Goal: Task Accomplishment & Management: Manage account settings

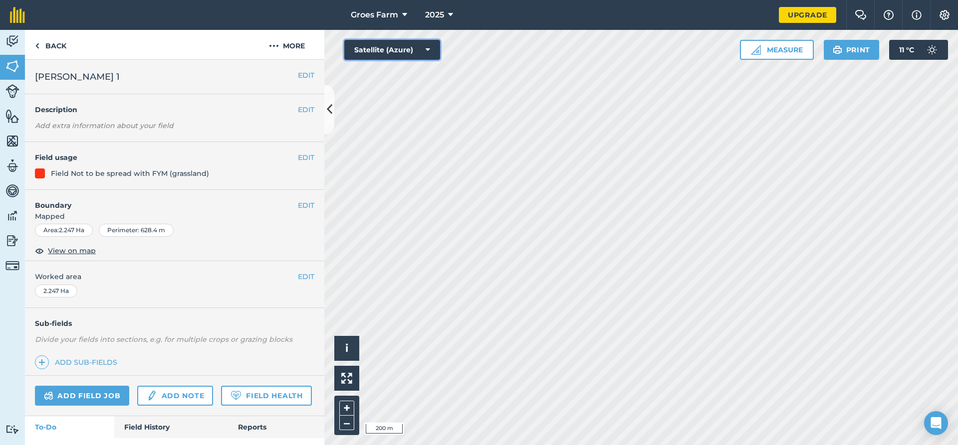
click at [419, 52] on button "Satellite (Azure)" at bounding box center [392, 50] width 96 height 20
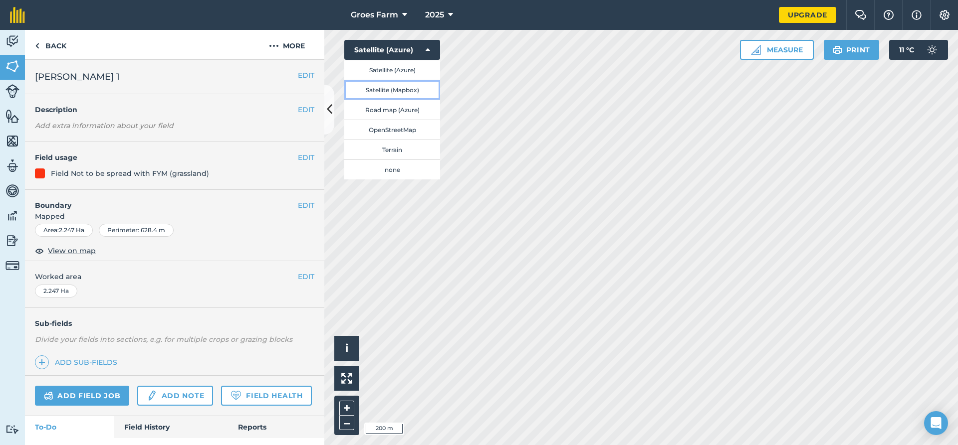
click at [408, 92] on button "Satellite (Mapbox)" at bounding box center [392, 90] width 96 height 20
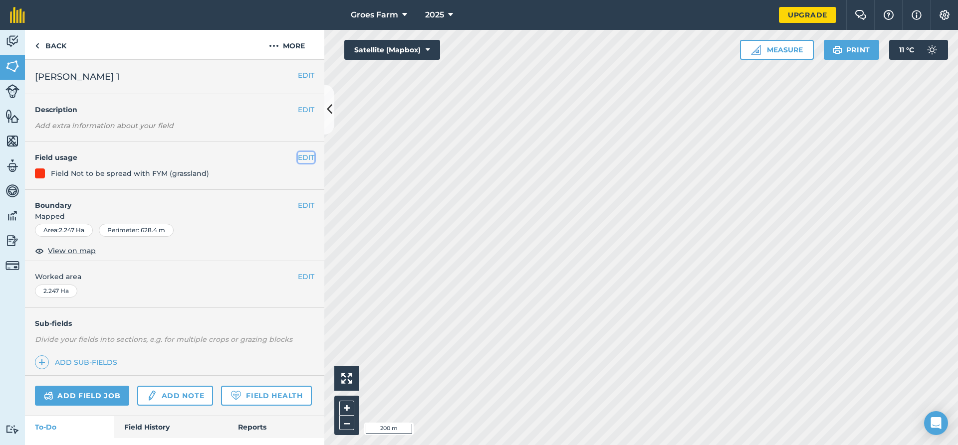
click at [298, 158] on button "EDIT" at bounding box center [306, 157] width 16 height 11
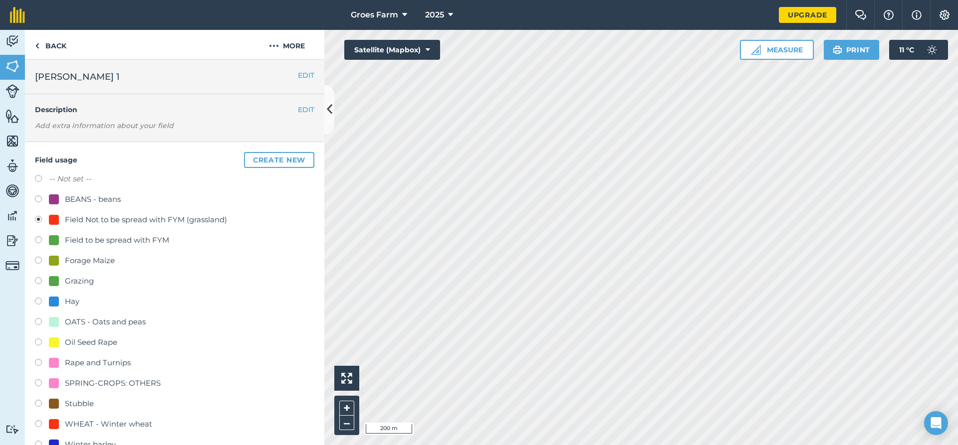
click at [84, 178] on label "-- Not set --" at bounding box center [70, 179] width 42 height 12
radio input "true"
radio input "false"
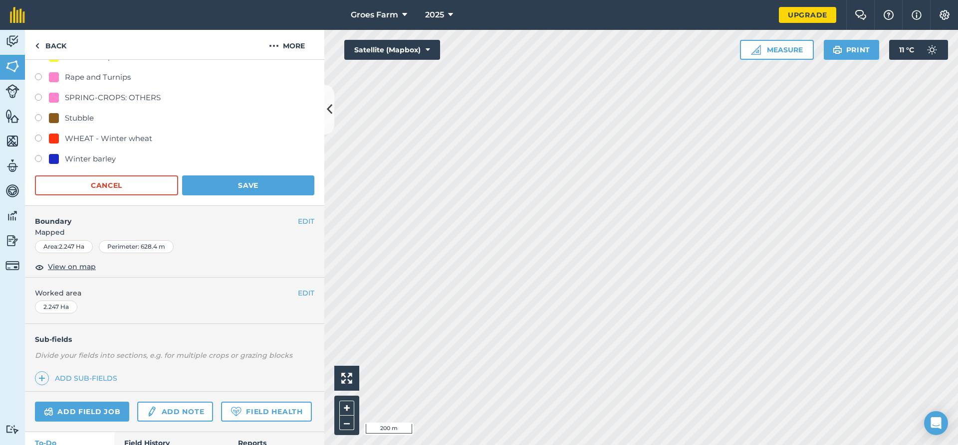
scroll to position [349, 0]
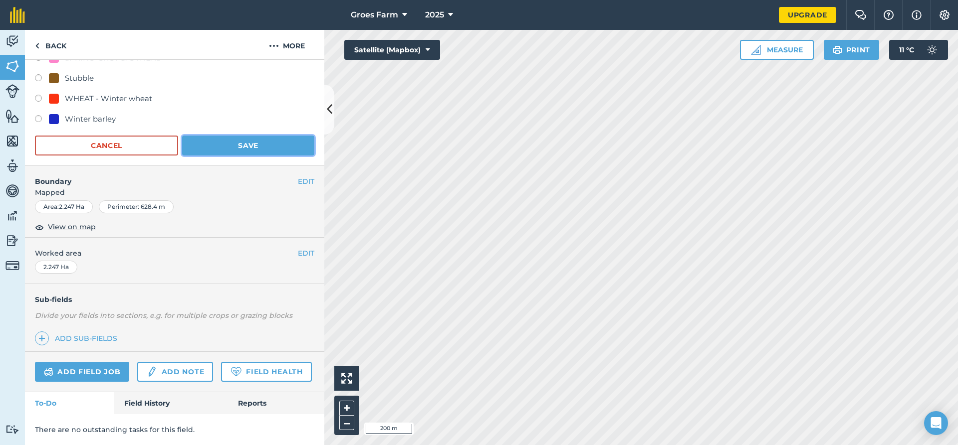
click at [265, 136] on button "Save" at bounding box center [248, 146] width 132 height 20
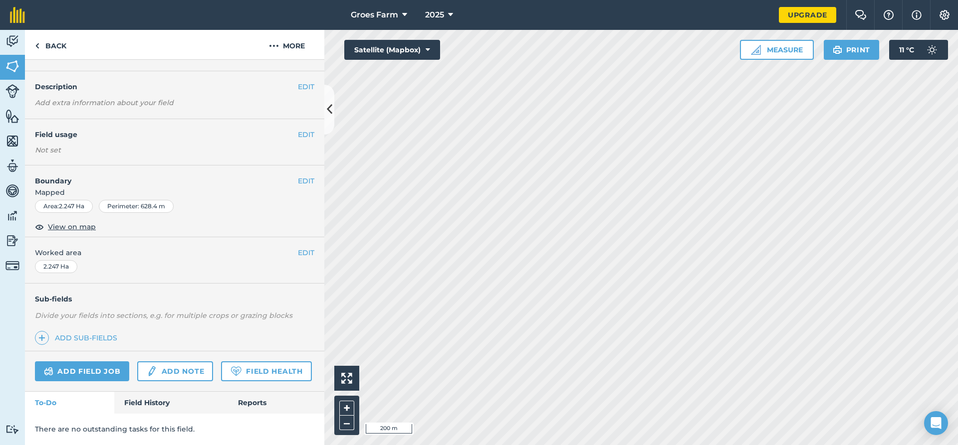
scroll to position [52, 0]
click at [300, 128] on button "EDIT" at bounding box center [306, 133] width 16 height 11
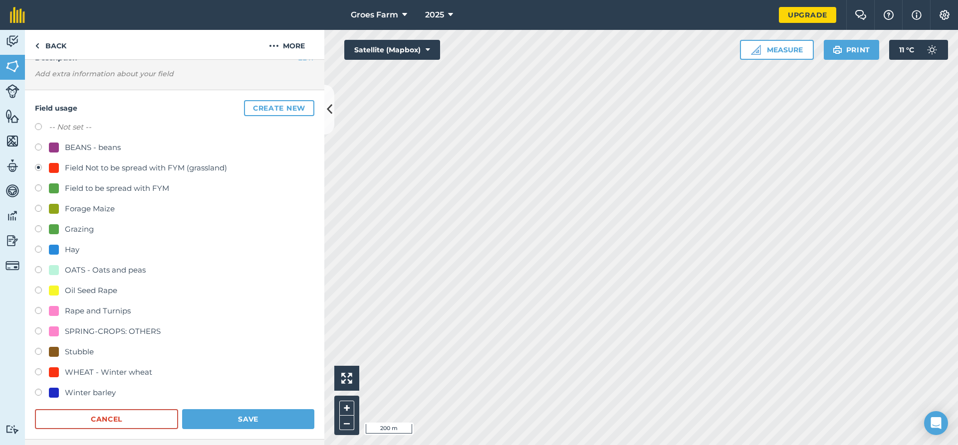
click at [38, 123] on div "-- Not set --" at bounding box center [174, 128] width 279 height 14
click at [259, 417] on button "Save" at bounding box center [248, 419] width 132 height 20
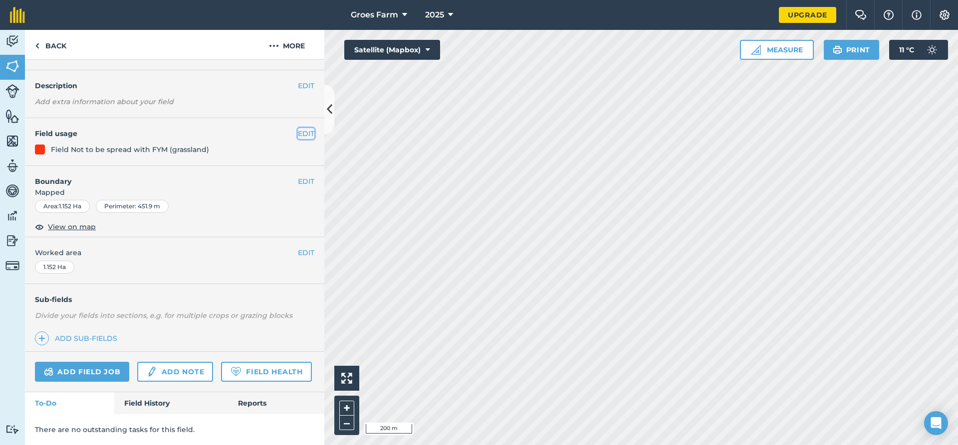
click at [298, 128] on button "EDIT" at bounding box center [306, 133] width 16 height 11
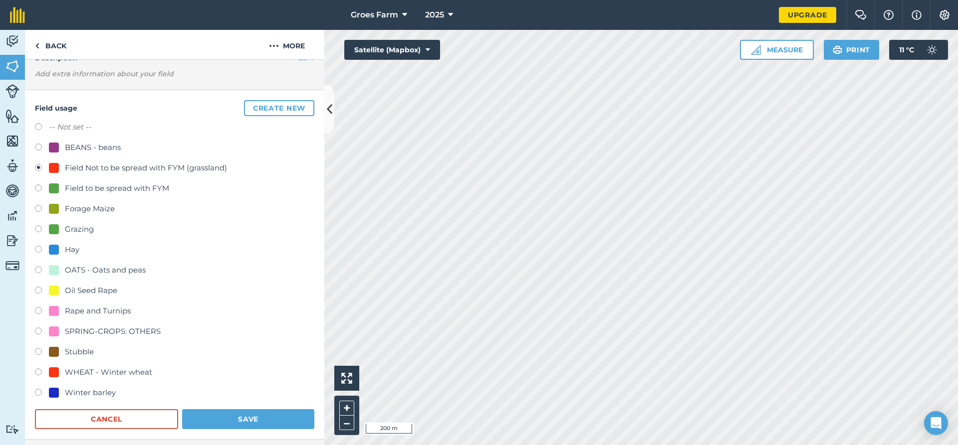
click at [35, 125] on label at bounding box center [42, 128] width 14 height 10
radio input "true"
radio input "false"
click at [276, 422] on button "Save" at bounding box center [248, 419] width 132 height 20
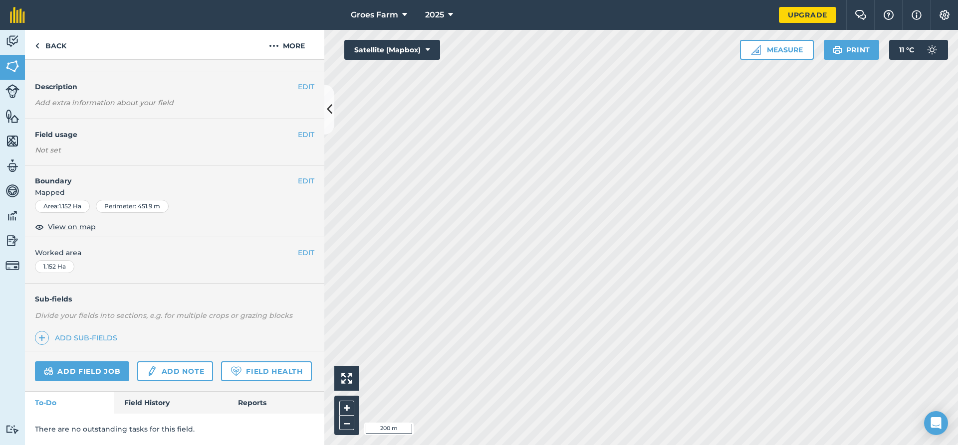
scroll to position [51, 0]
click at [844, 48] on button "Print" at bounding box center [851, 50] width 56 height 20
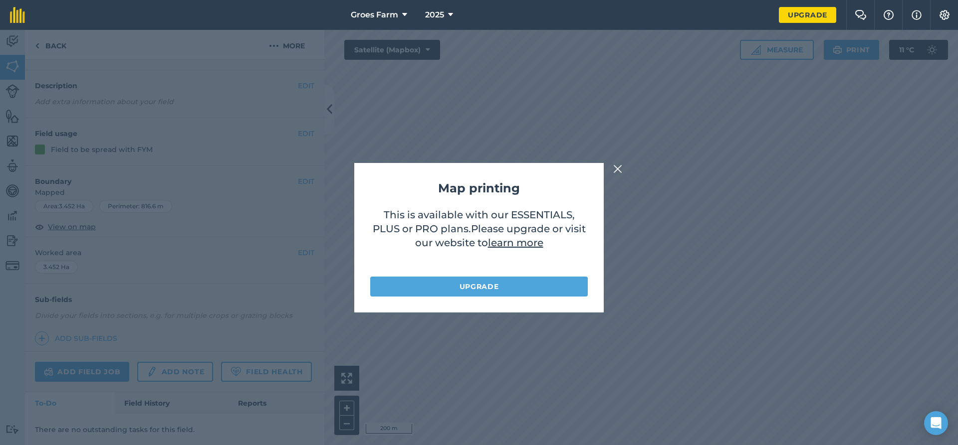
click at [617, 173] on img at bounding box center [617, 169] width 9 height 12
